Goal: Information Seeking & Learning: Learn about a topic

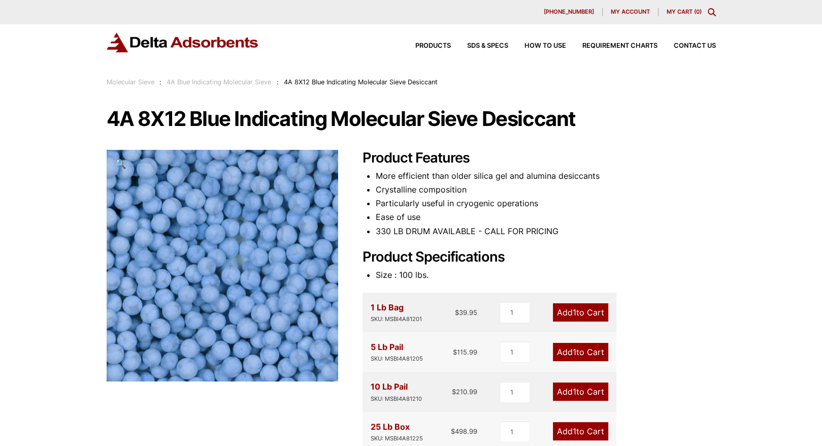
click at [393, 326] on div "1 Lb Bag SKU: MSBI4A81201 $ 39.95 1 Add 1 to Cart" at bounding box center [490, 313] width 254 height 40
click at [393, 317] on div "SKU: MSBI4A81201" at bounding box center [396, 319] width 51 height 10
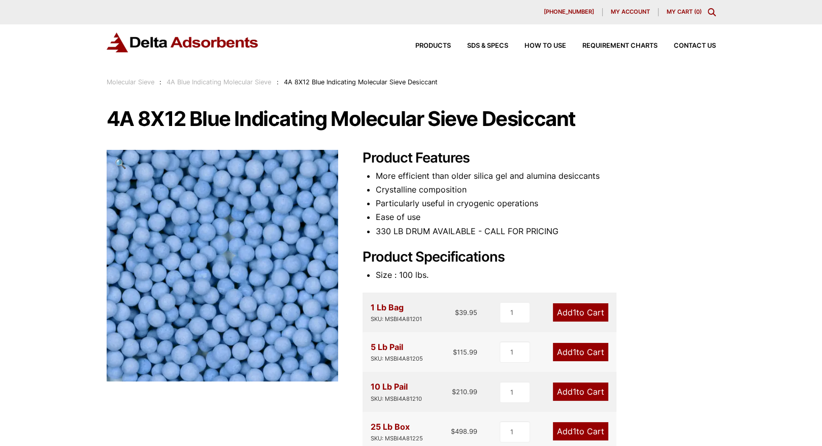
scroll to position [51, 0]
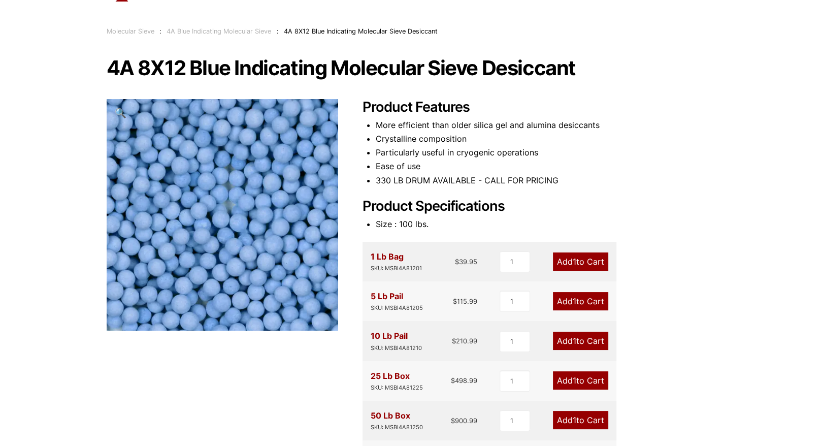
click at [631, 185] on li "330 LB DRUM AVAILABLE - CALL FOR PRICING" at bounding box center [546, 181] width 340 height 14
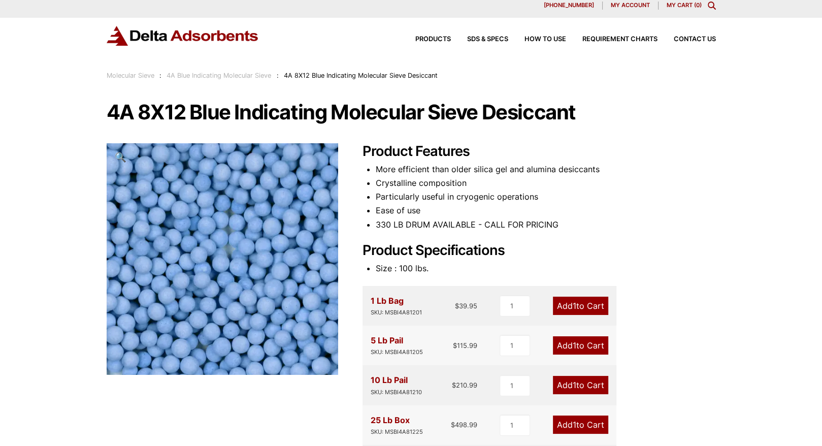
scroll to position [0, 0]
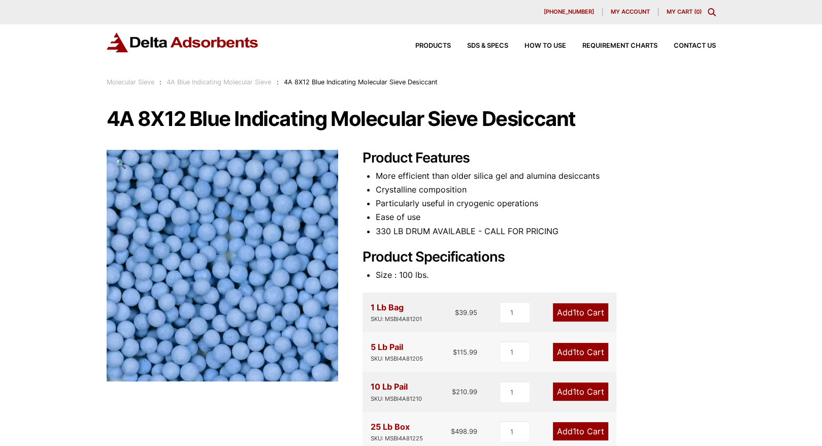
click at [702, 169] on div "Product Features More efficient than older silica gel and alumina desiccants Cr…" at bounding box center [539, 426] width 353 height 552
click at [716, 242] on div "Product Features More efficient than older silica gel and alumina desiccants Cr…" at bounding box center [539, 426] width 353 height 552
click at [716, 257] on h2 "Product Specifications" at bounding box center [539, 257] width 353 height 17
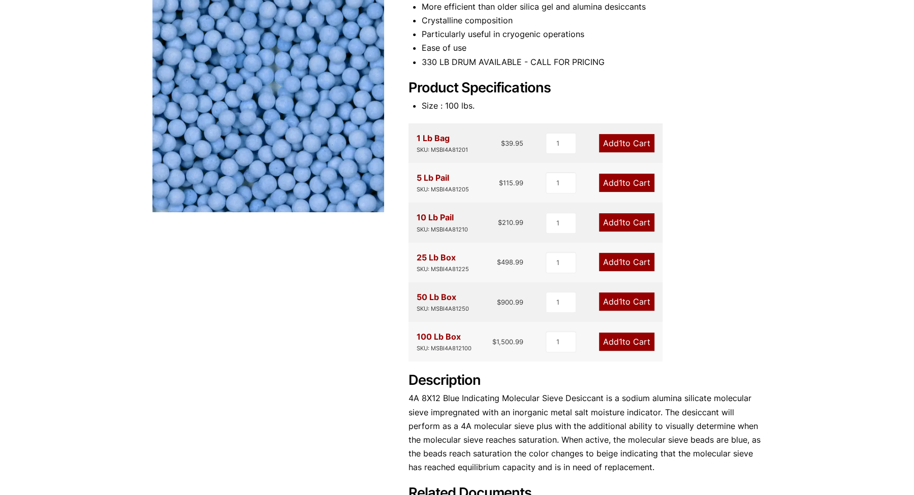
click at [818, 170] on div "Our website has detected that you are using an outdated browser that will preve…" at bounding box center [457, 304] width 914 height 946
click at [822, 401] on div "Our website has detected that you are using an outdated browser that will preve…" at bounding box center [457, 304] width 914 height 946
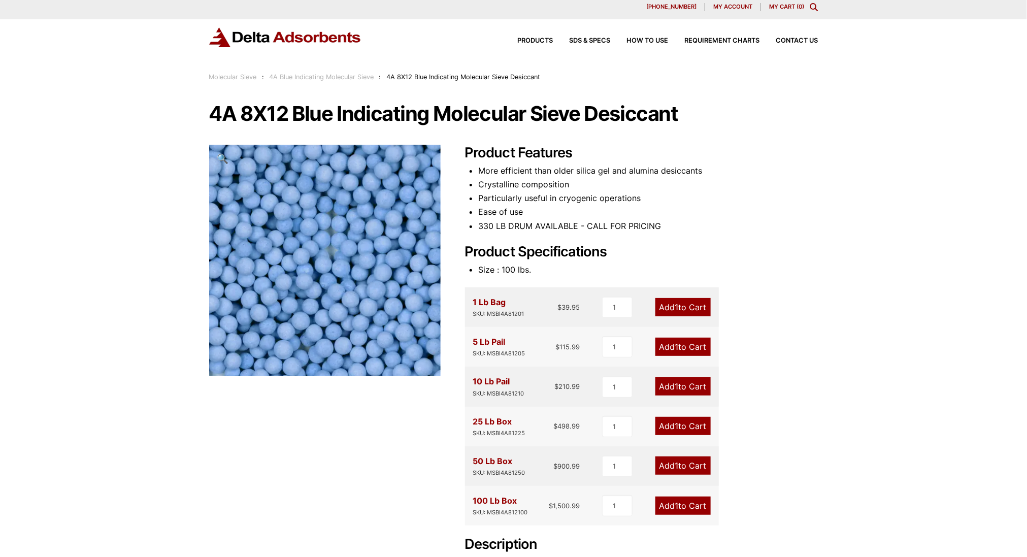
scroll to position [0, 0]
